Goal: Task Accomplishment & Management: Use online tool/utility

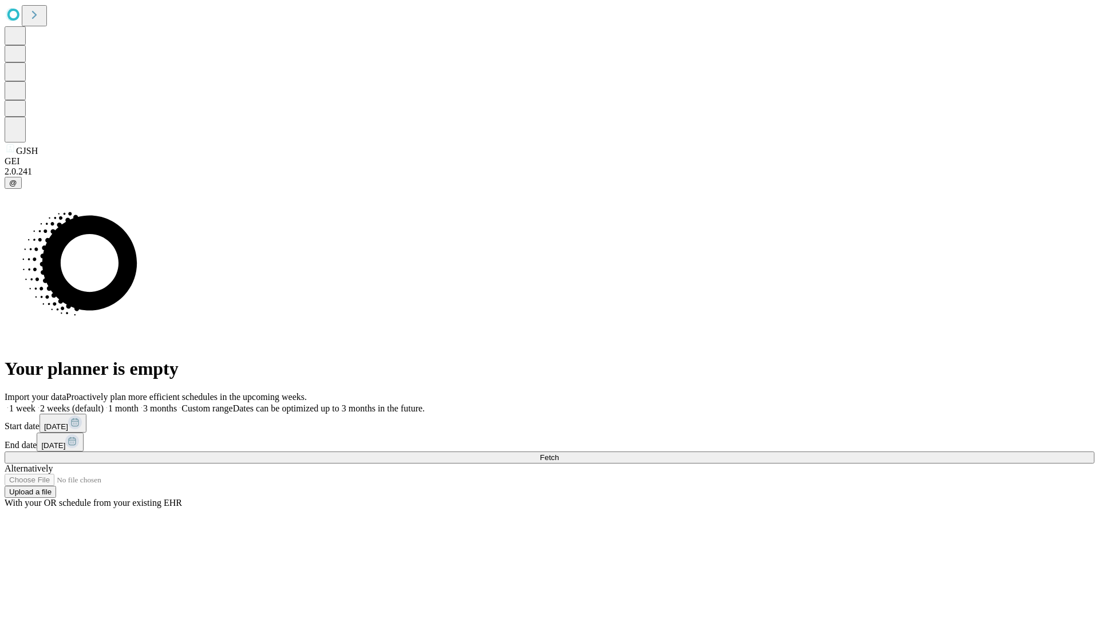
click at [559, 453] on span "Fetch" at bounding box center [549, 457] width 19 height 9
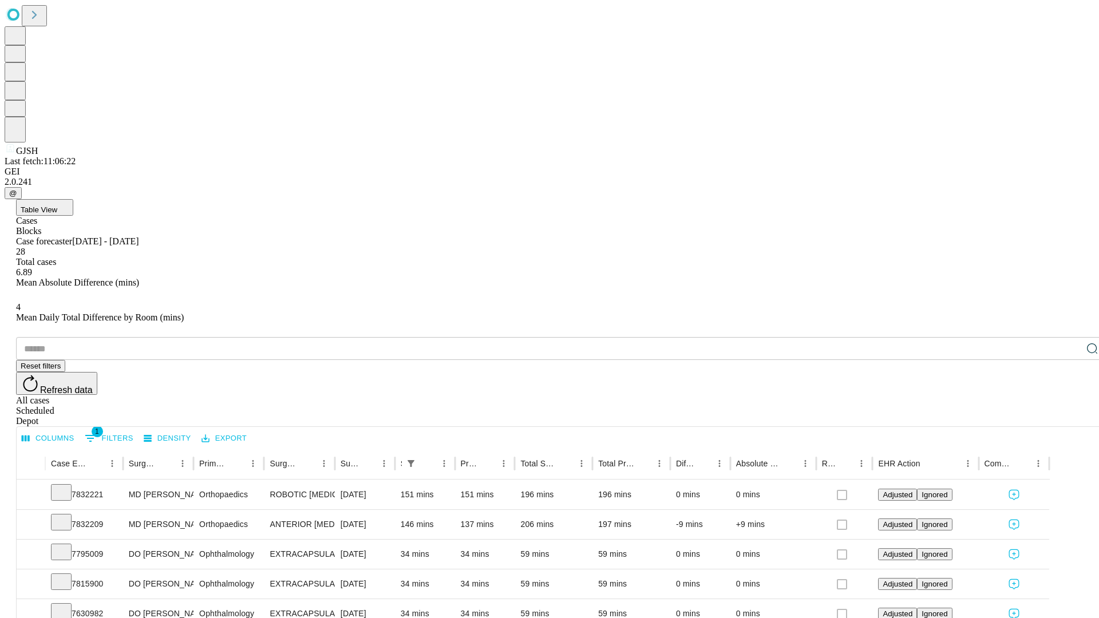
click at [1025, 406] on div "Scheduled" at bounding box center [561, 411] width 1090 height 10
